Goal: Transaction & Acquisition: Purchase product/service

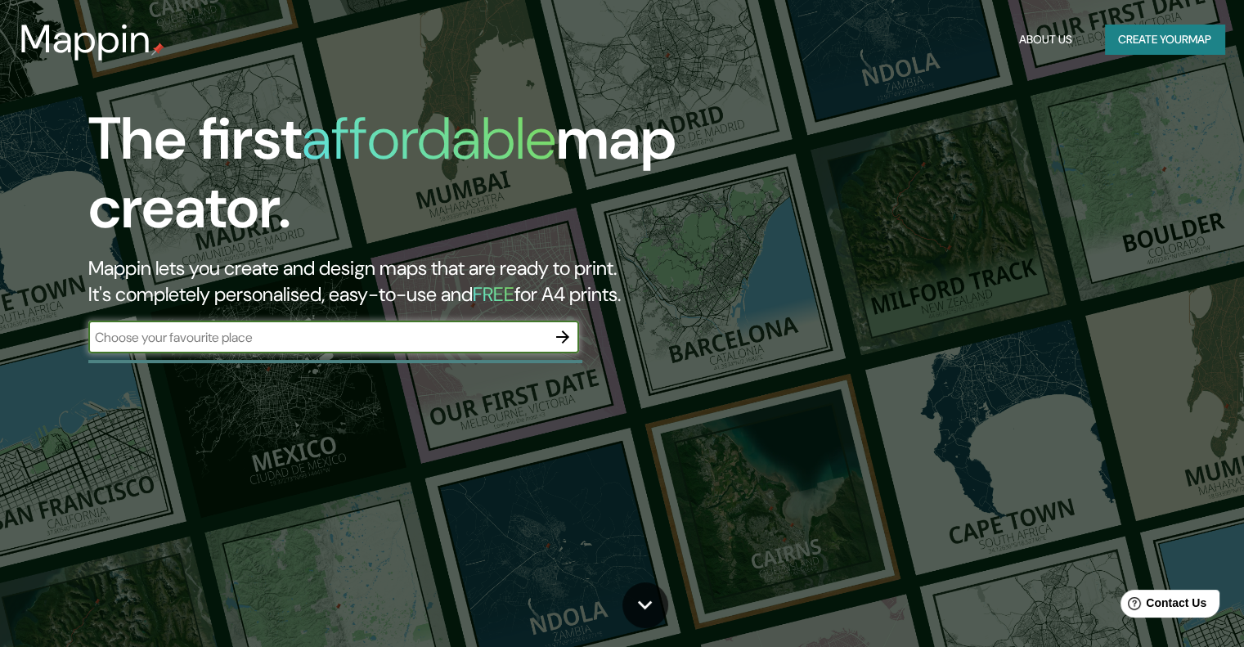
click at [428, 344] on input "text" at bounding box center [317, 337] width 458 height 19
drag, startPoint x: 1255, startPoint y: -67, endPoint x: 1255, endPoint y: -76, distance: 9.0
click at [1244, 0] on html "Mappin About Us Create your map The first affordable map creator. Mappin lets y…" at bounding box center [622, 323] width 1244 height 647
click at [1121, 43] on button "Create your map" at bounding box center [1164, 40] width 119 height 30
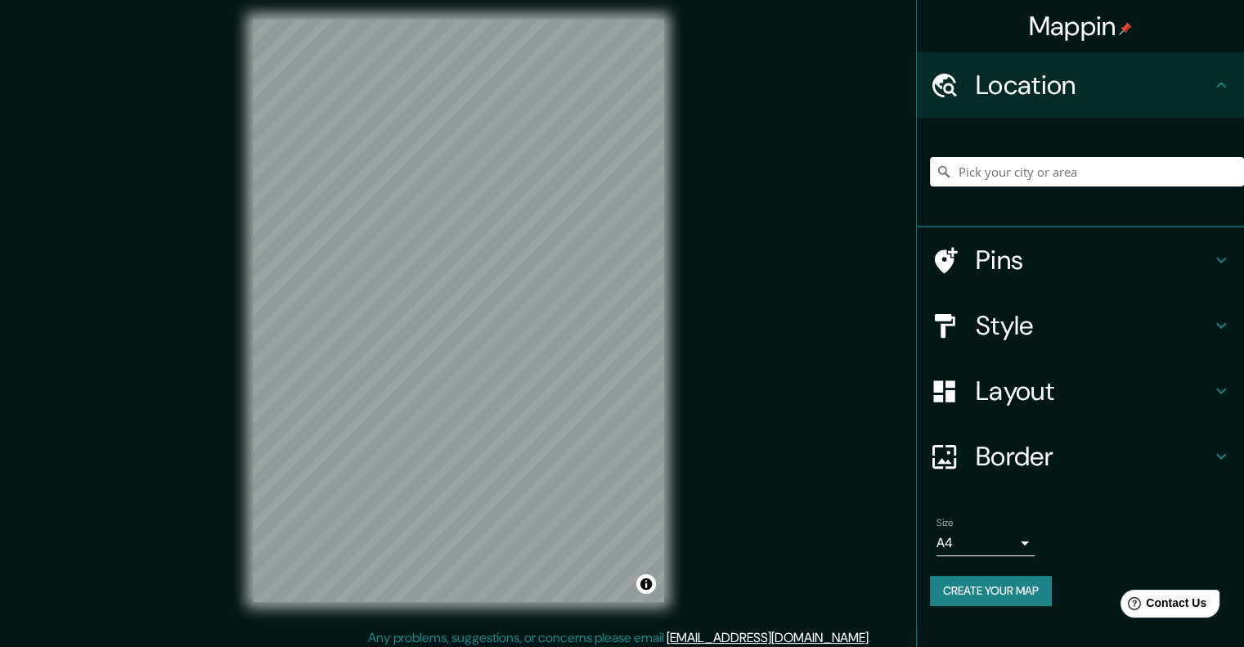
scroll to position [13, 0]
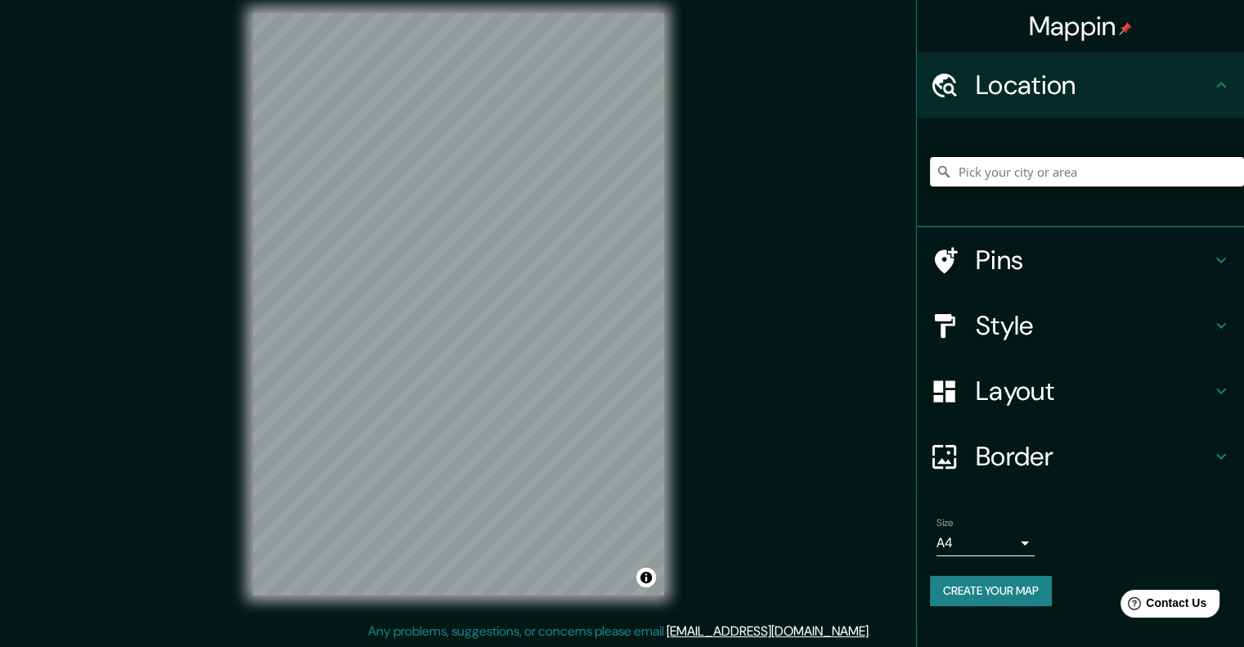
click at [1097, 402] on h4 "Layout" at bounding box center [1094, 391] width 236 height 33
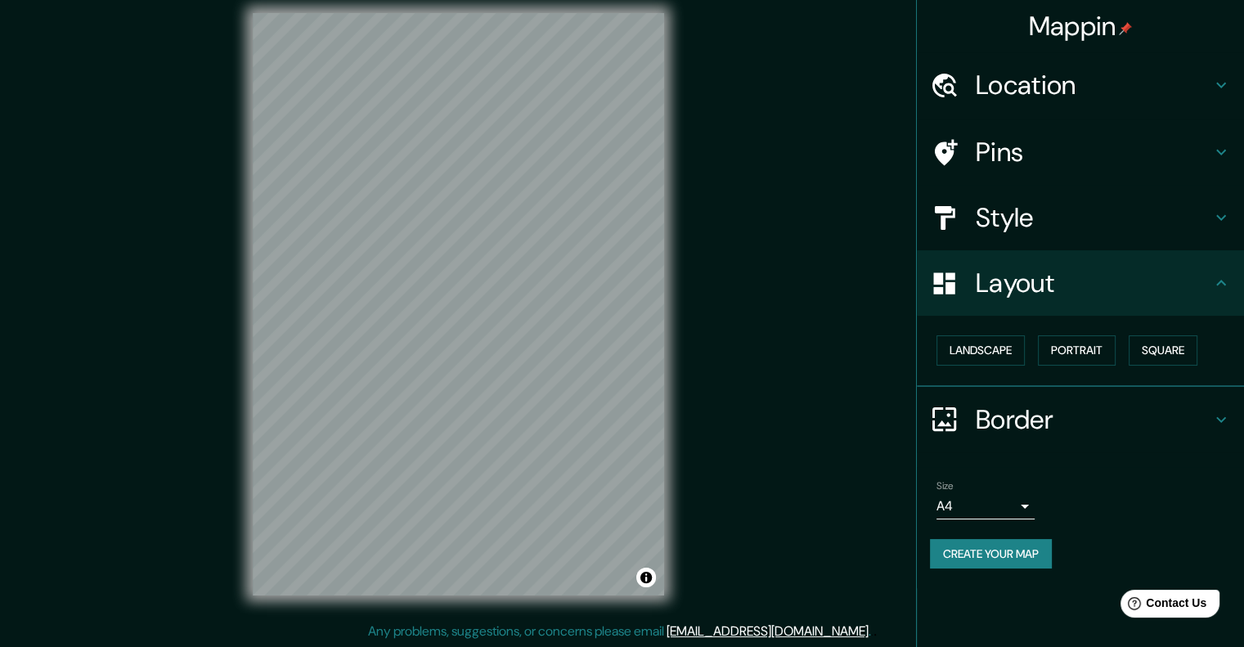
click at [1141, 405] on h4 "Border" at bounding box center [1094, 419] width 236 height 33
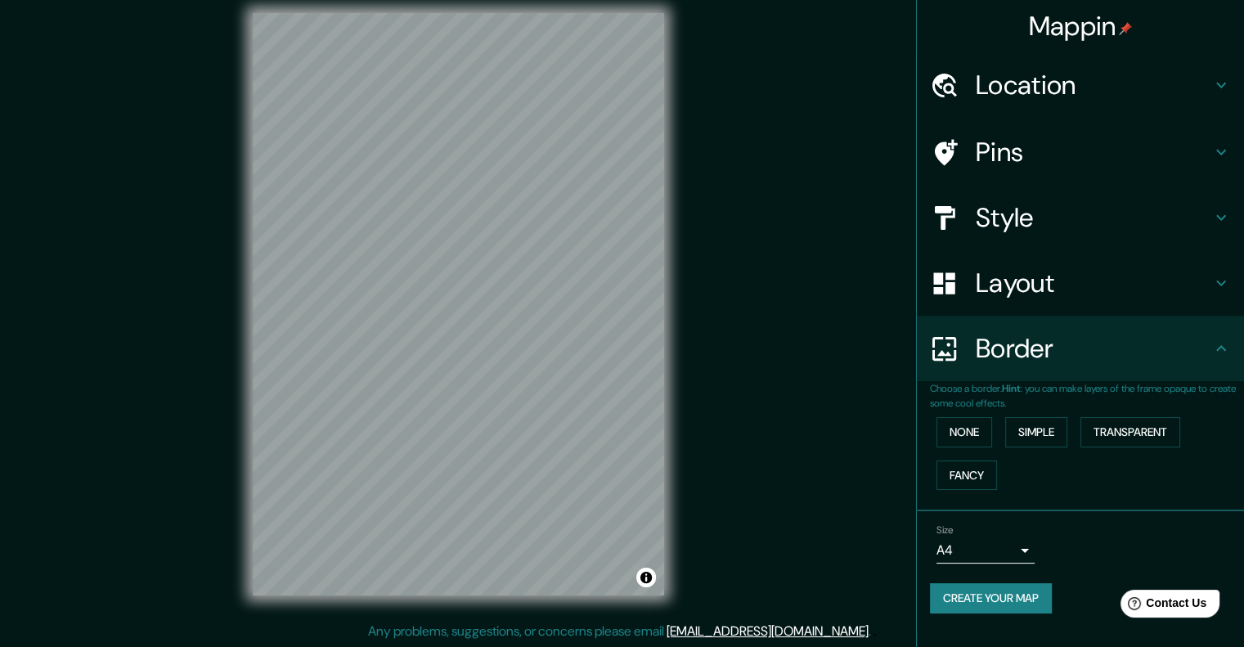
click at [1032, 205] on h4 "Style" at bounding box center [1094, 217] width 236 height 33
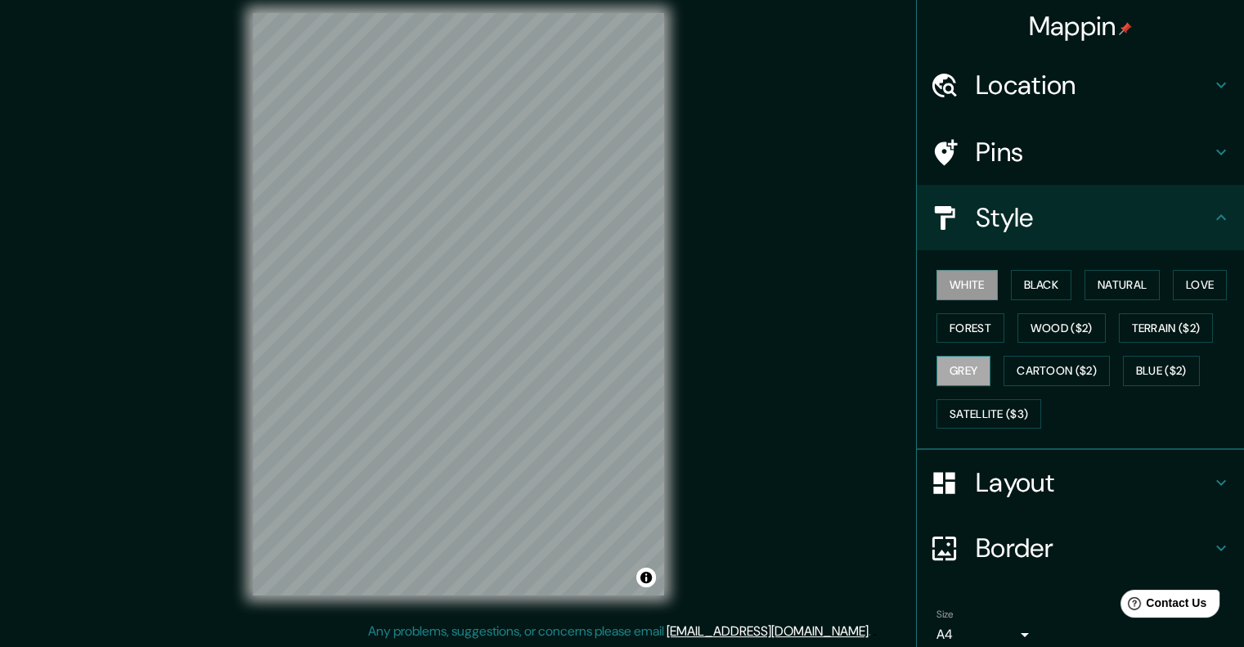
click at [959, 379] on button "Grey" at bounding box center [963, 371] width 54 height 30
click at [1165, 330] on button "Terrain ($2)" at bounding box center [1166, 328] width 95 height 30
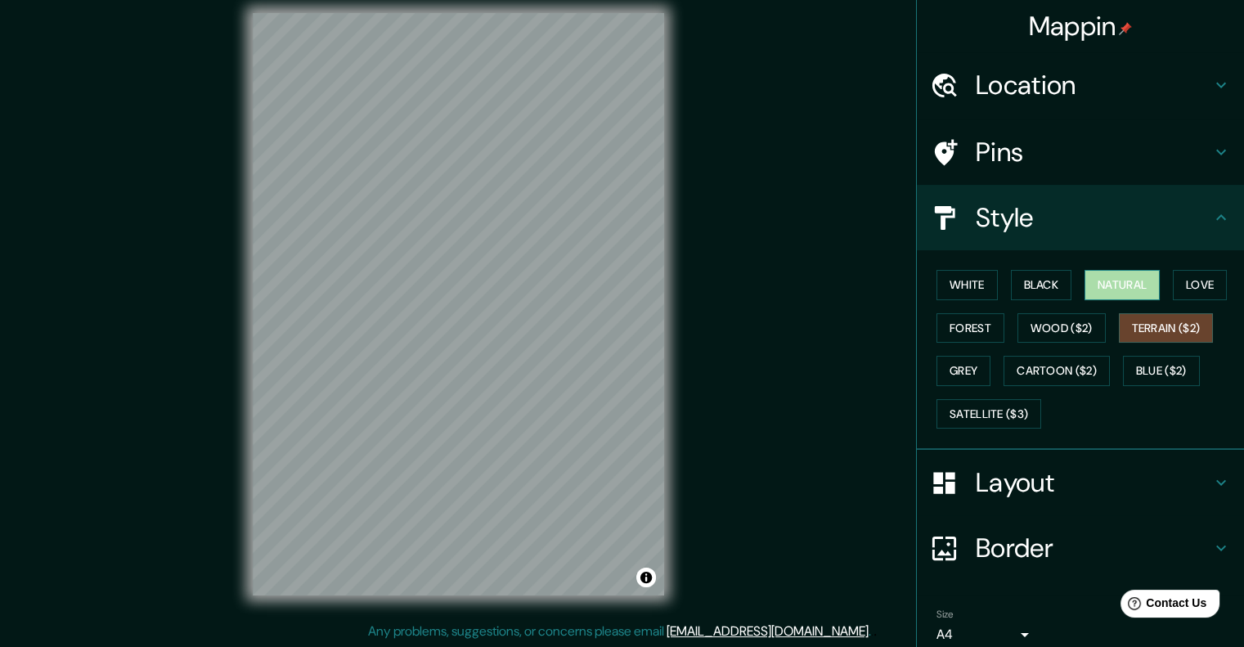
click at [1127, 292] on button "Natural" at bounding box center [1121, 285] width 75 height 30
click at [1168, 368] on button "Blue ($2)" at bounding box center [1161, 371] width 77 height 30
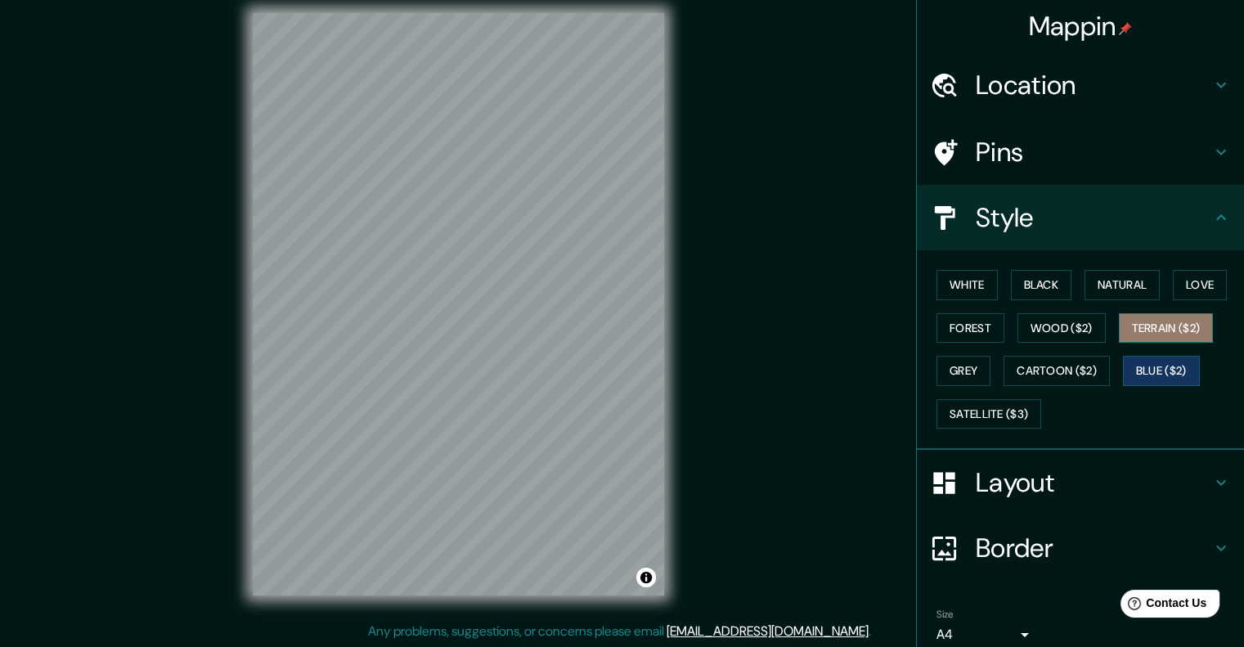
click at [1160, 331] on button "Terrain ($2)" at bounding box center [1166, 328] width 95 height 30
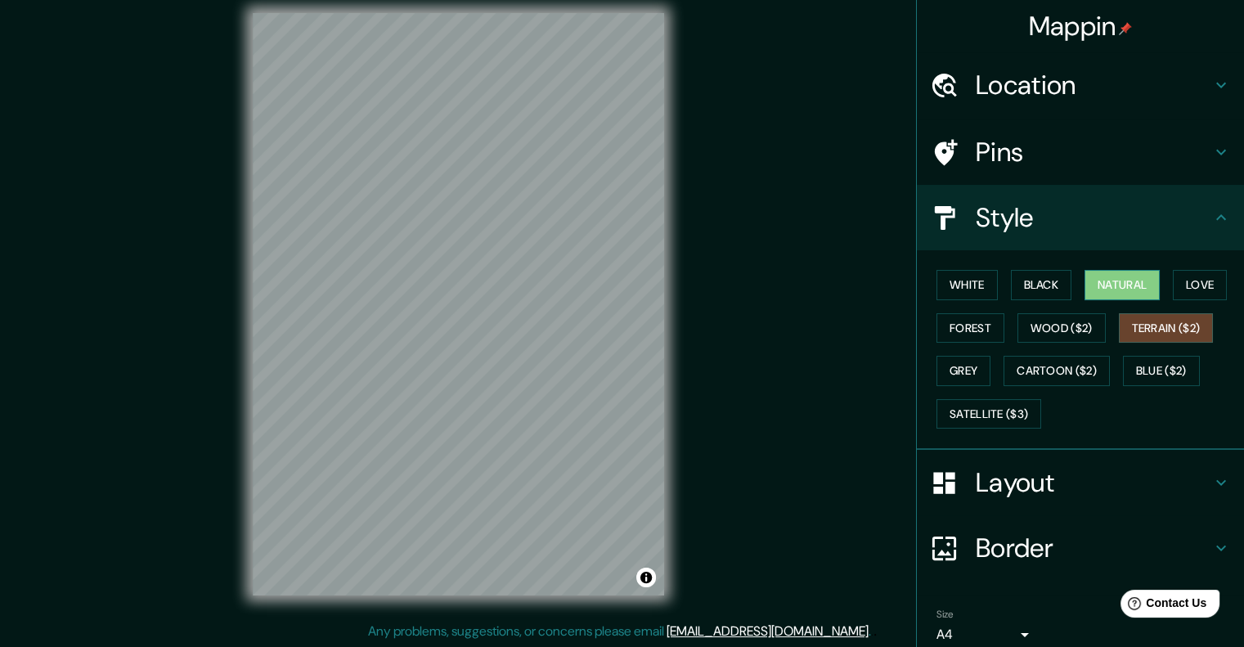
click at [1134, 285] on button "Natural" at bounding box center [1121, 285] width 75 height 30
